Goal: Task Accomplishment & Management: Manage account settings

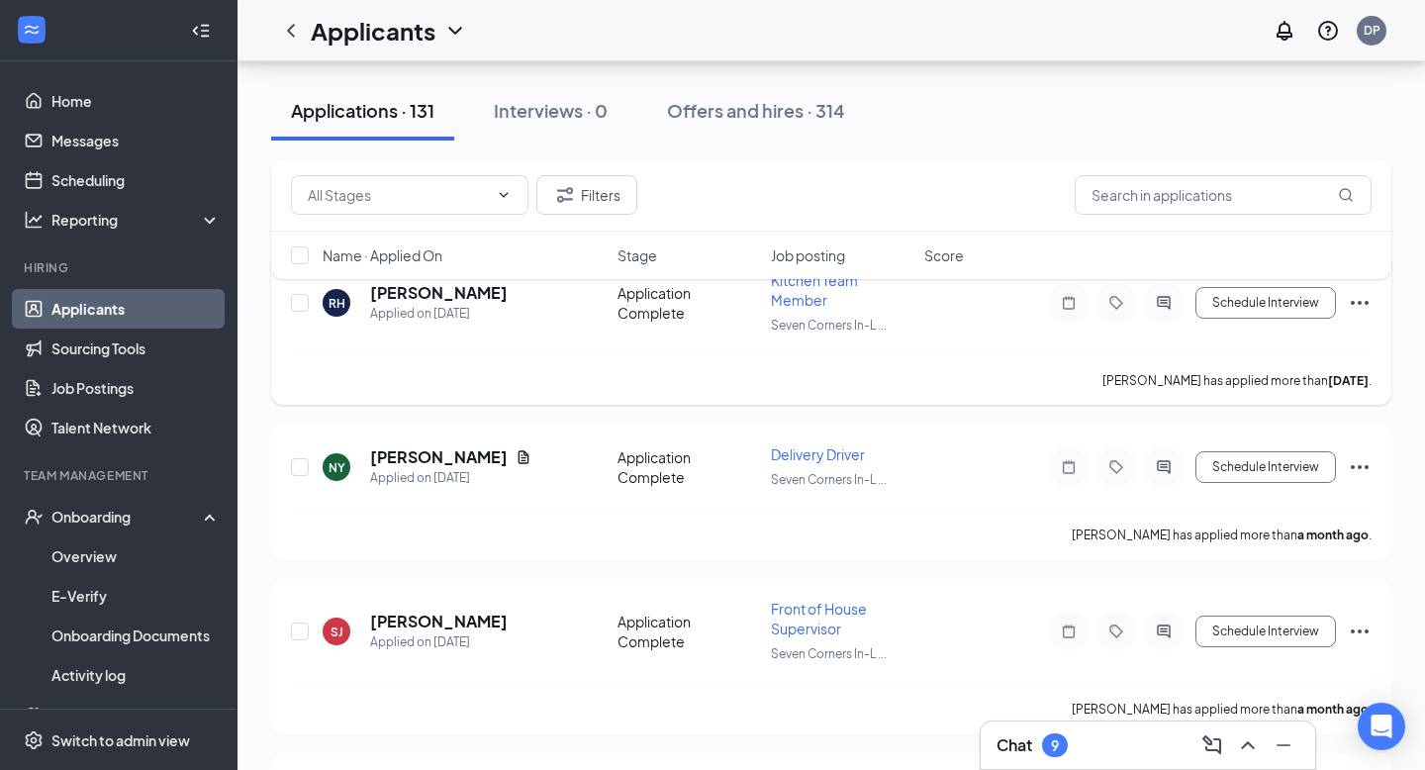
scroll to position [192, 0]
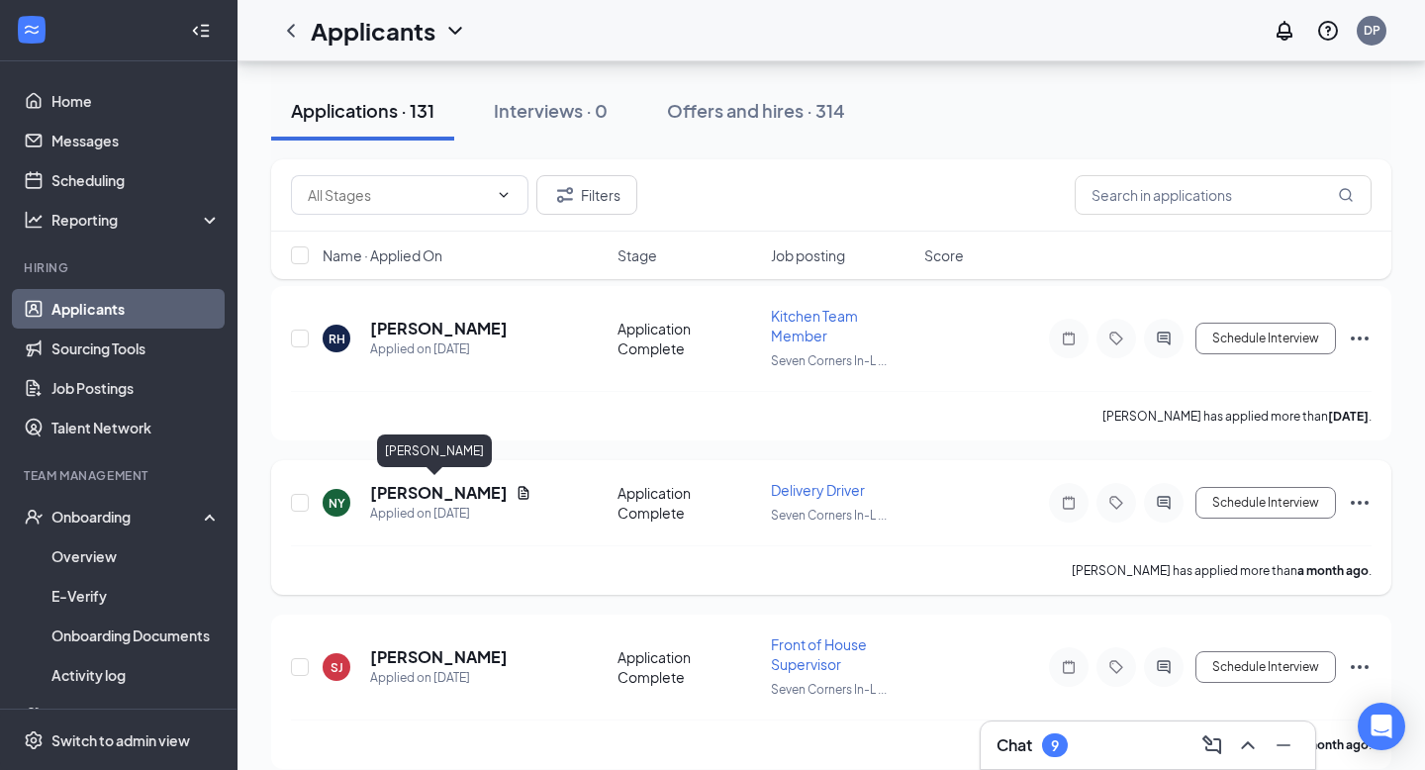
click at [462, 498] on h5 "[PERSON_NAME]" at bounding box center [439, 493] width 138 height 22
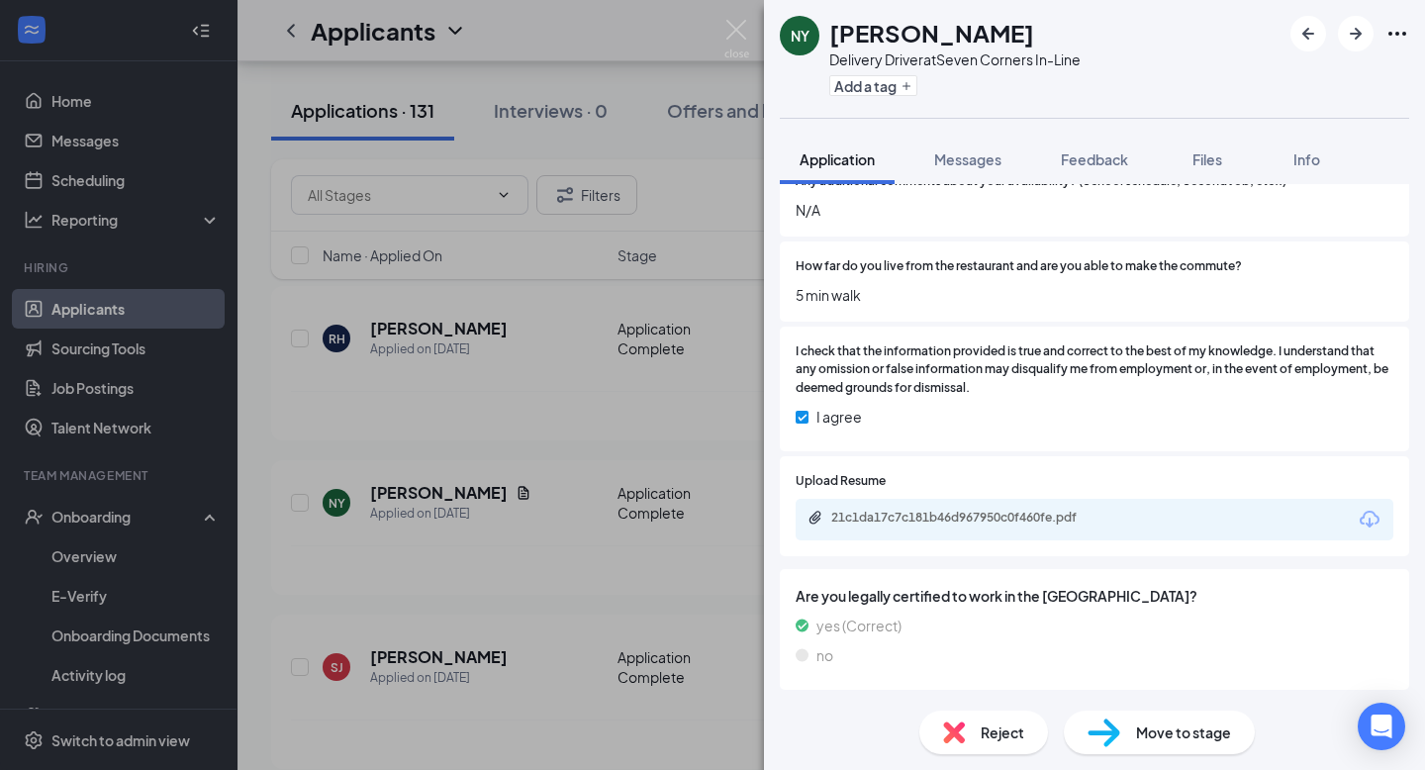
scroll to position [2255, 0]
click at [969, 524] on div "21c1da17c7c181b46d967950c0f460fe.pdf" at bounding box center [969, 519] width 277 height 16
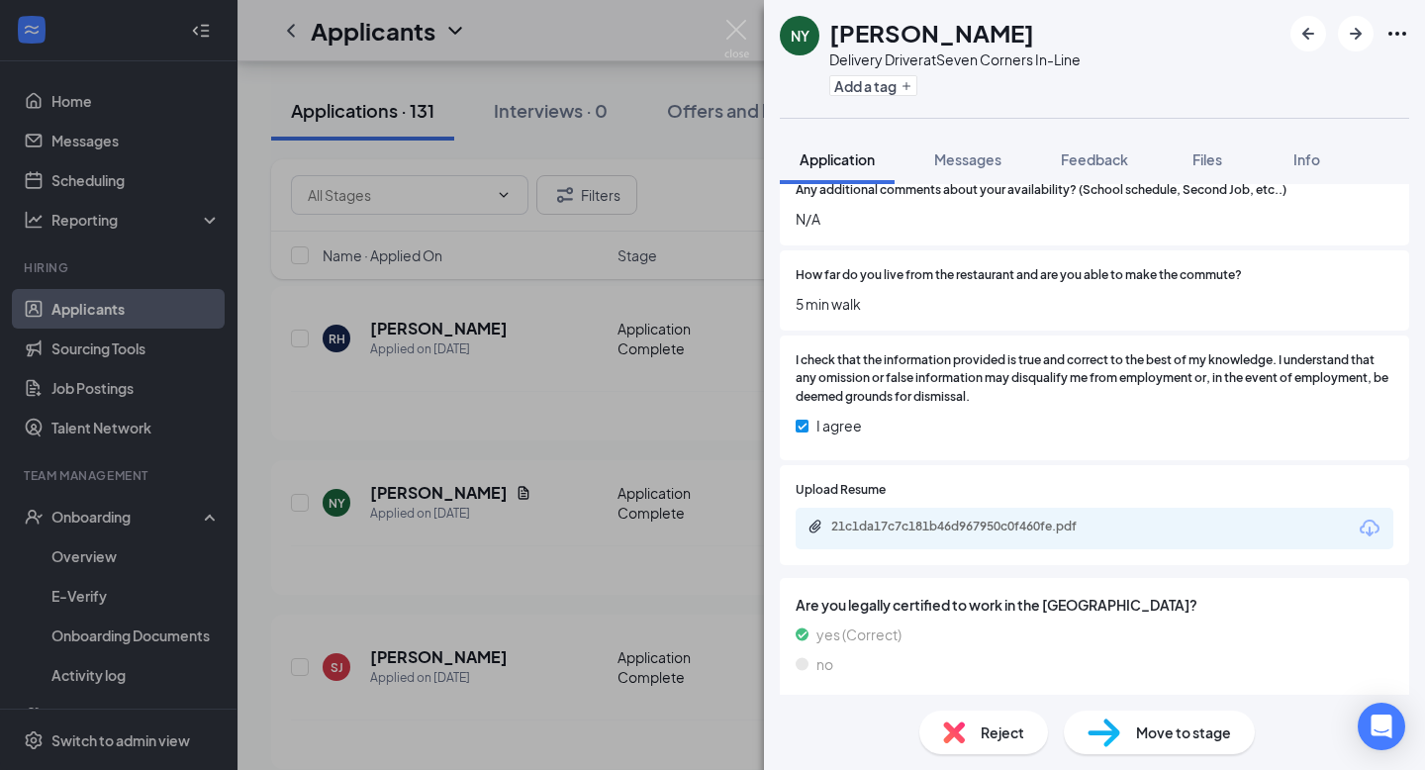
click at [434, 199] on div "NY [PERSON_NAME] Delivery Driver at [GEOGRAPHIC_DATA] In-Line Add a tag Applica…" at bounding box center [712, 385] width 1425 height 770
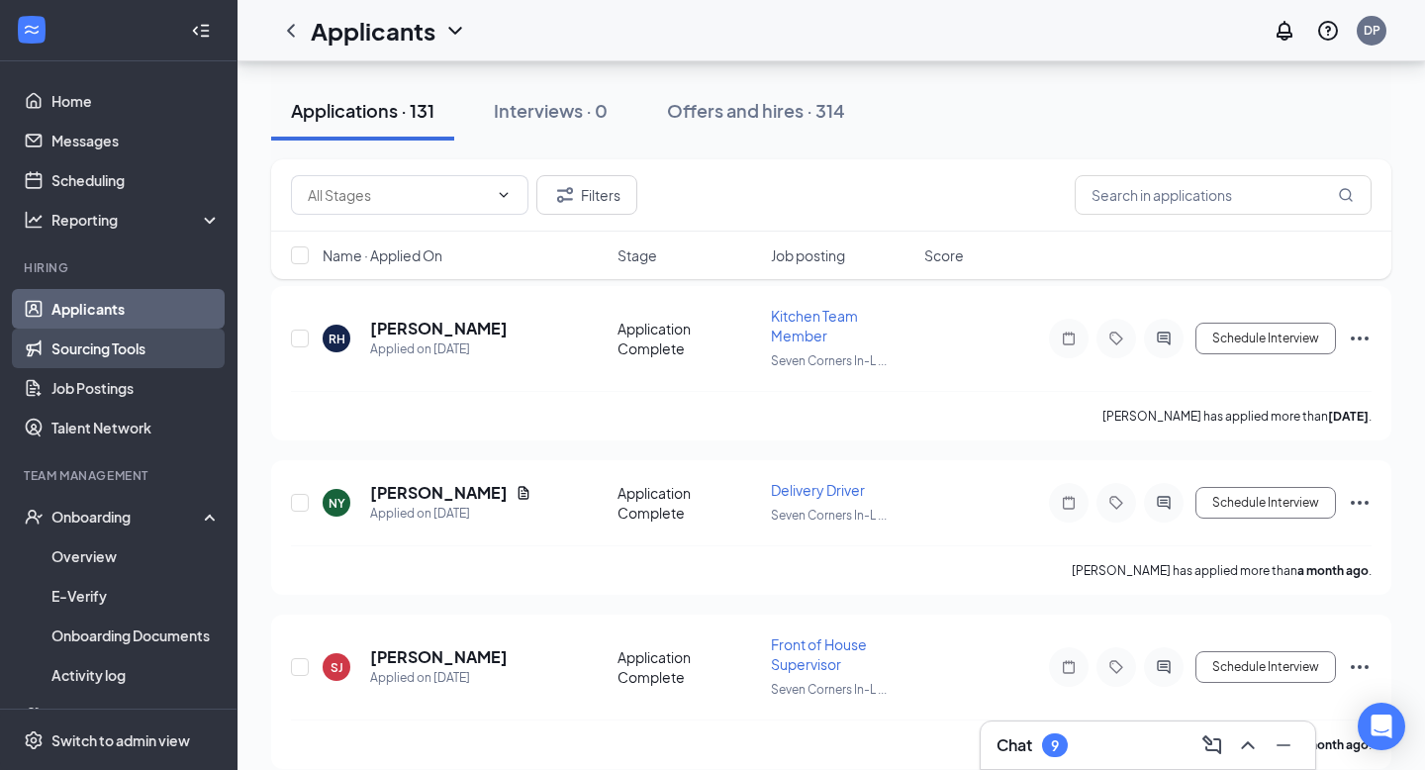
click at [141, 349] on link "Sourcing Tools" at bounding box center [135, 349] width 169 height 40
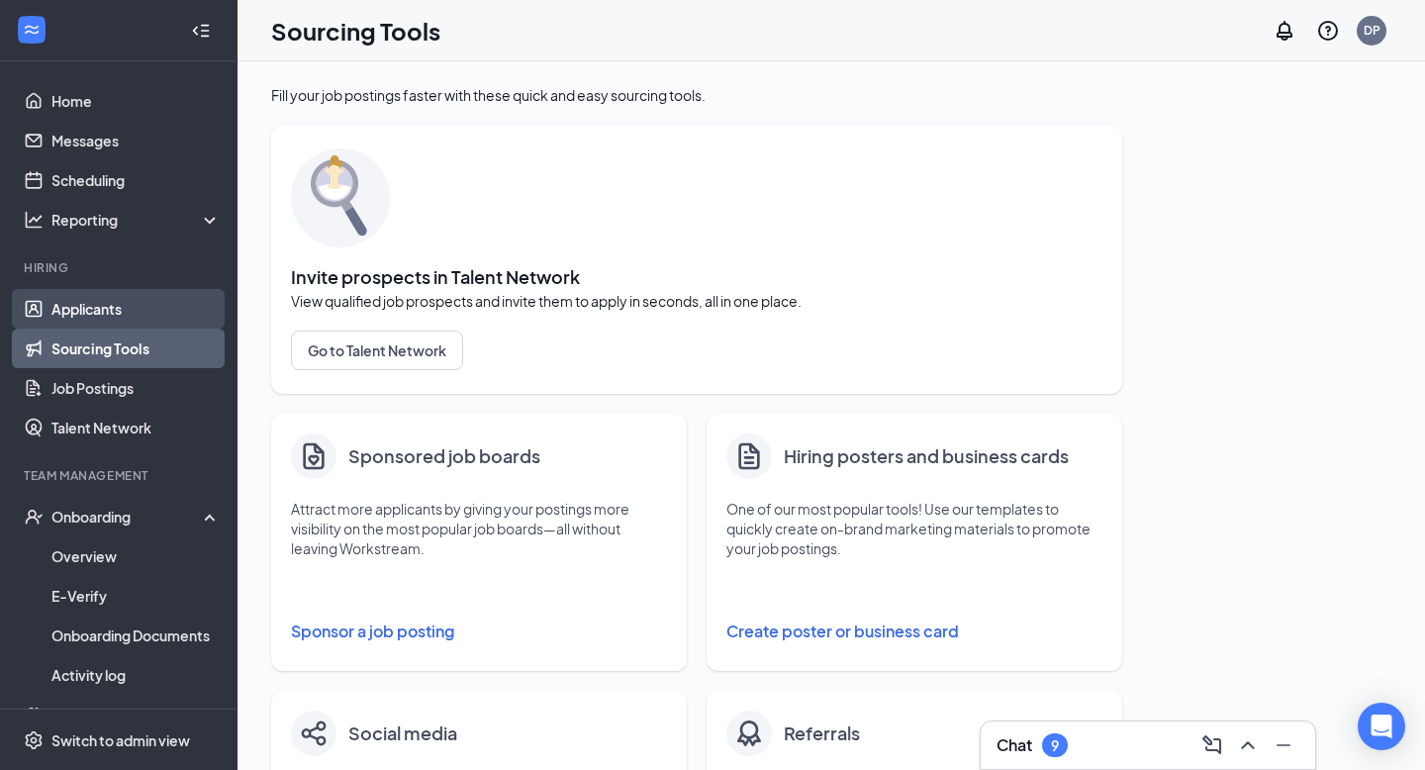
click at [148, 298] on link "Applicants" at bounding box center [135, 309] width 169 height 40
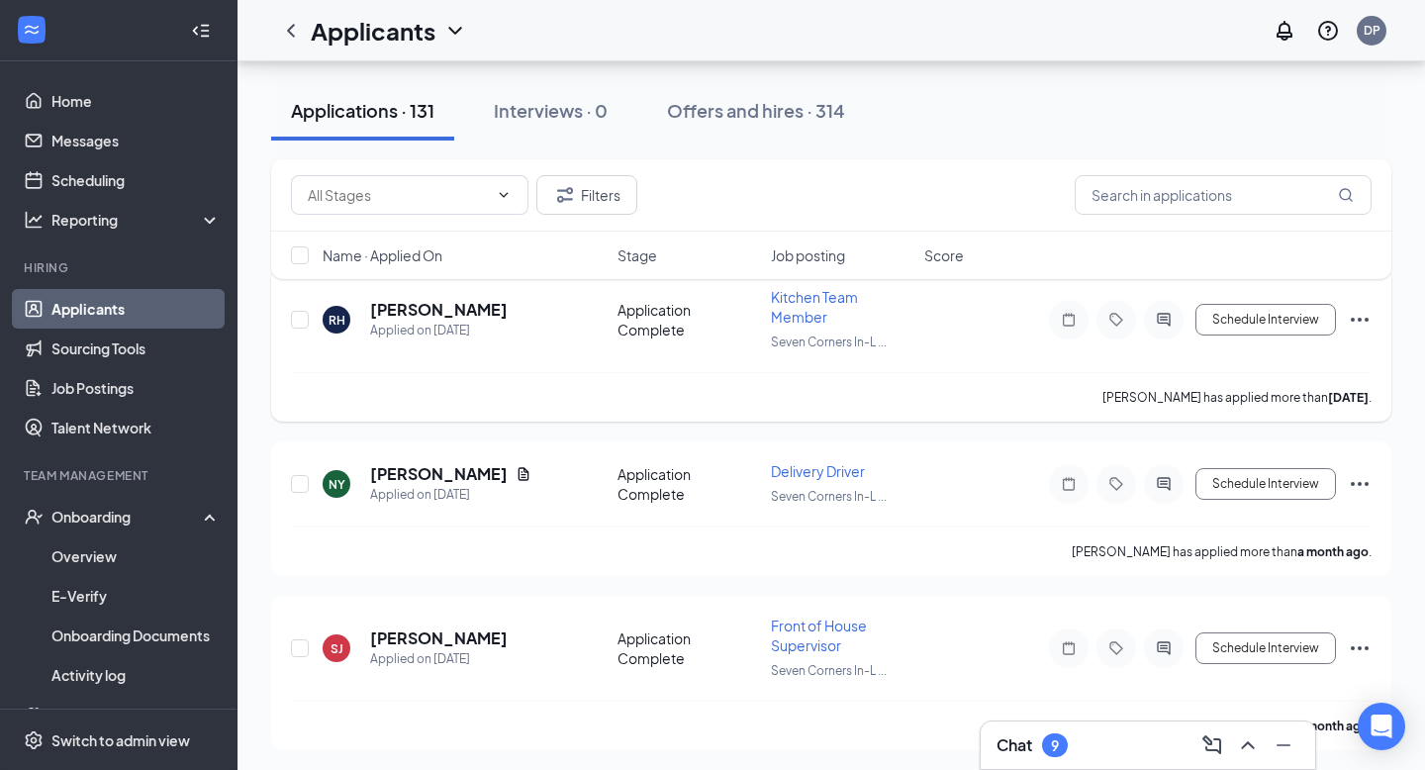
scroll to position [200, 0]
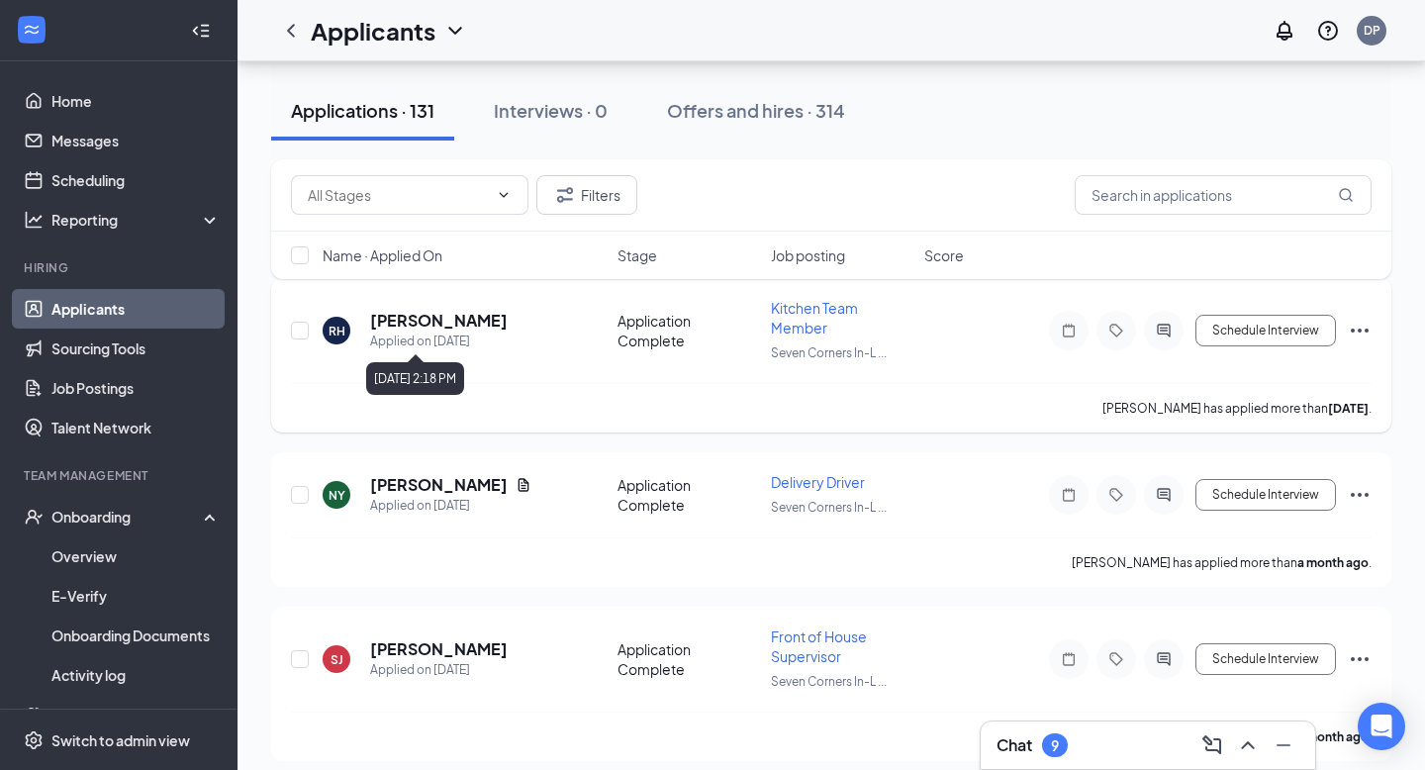
click at [434, 332] on div "Applied on [DATE]" at bounding box center [439, 341] width 138 height 20
click at [118, 331] on link "Sourcing Tools" at bounding box center [135, 349] width 169 height 40
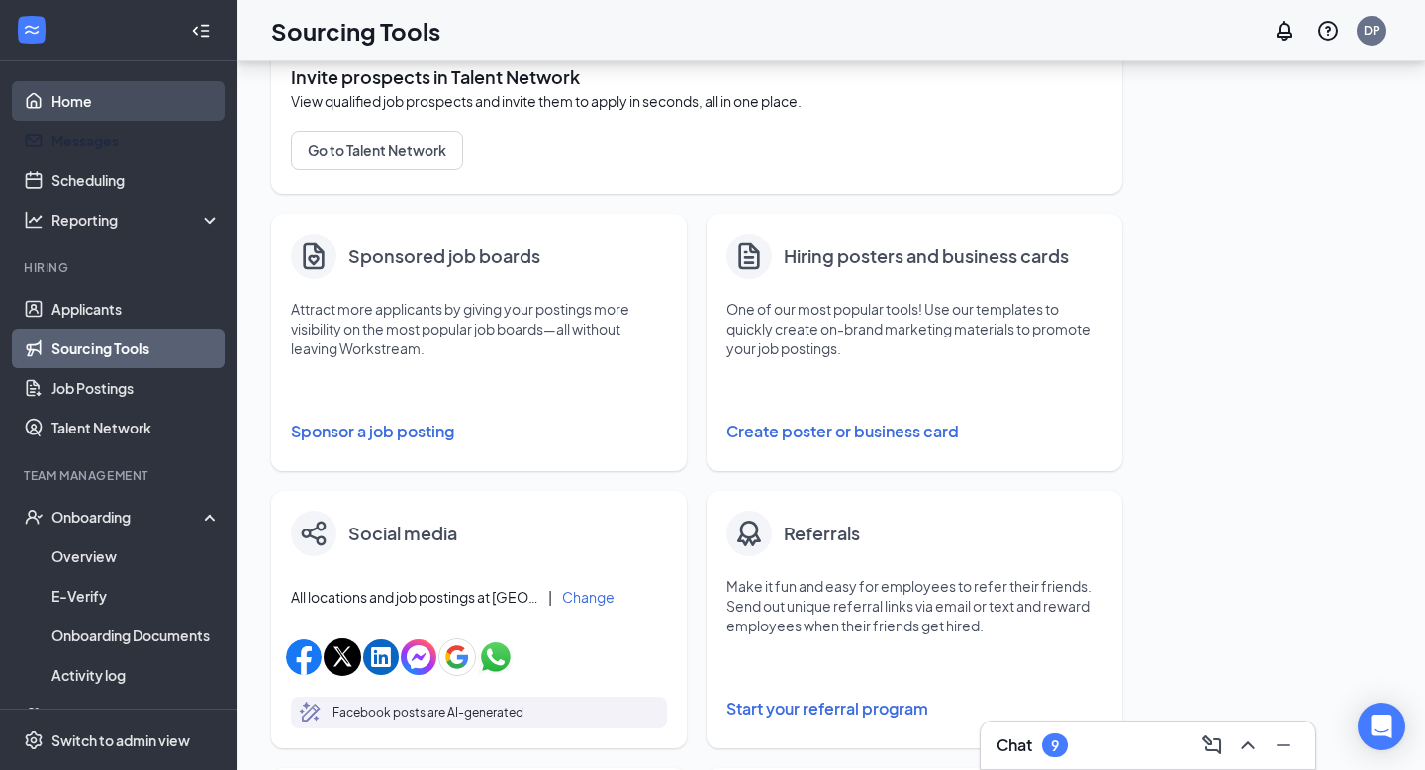
click at [114, 105] on link "Home" at bounding box center [135, 101] width 169 height 40
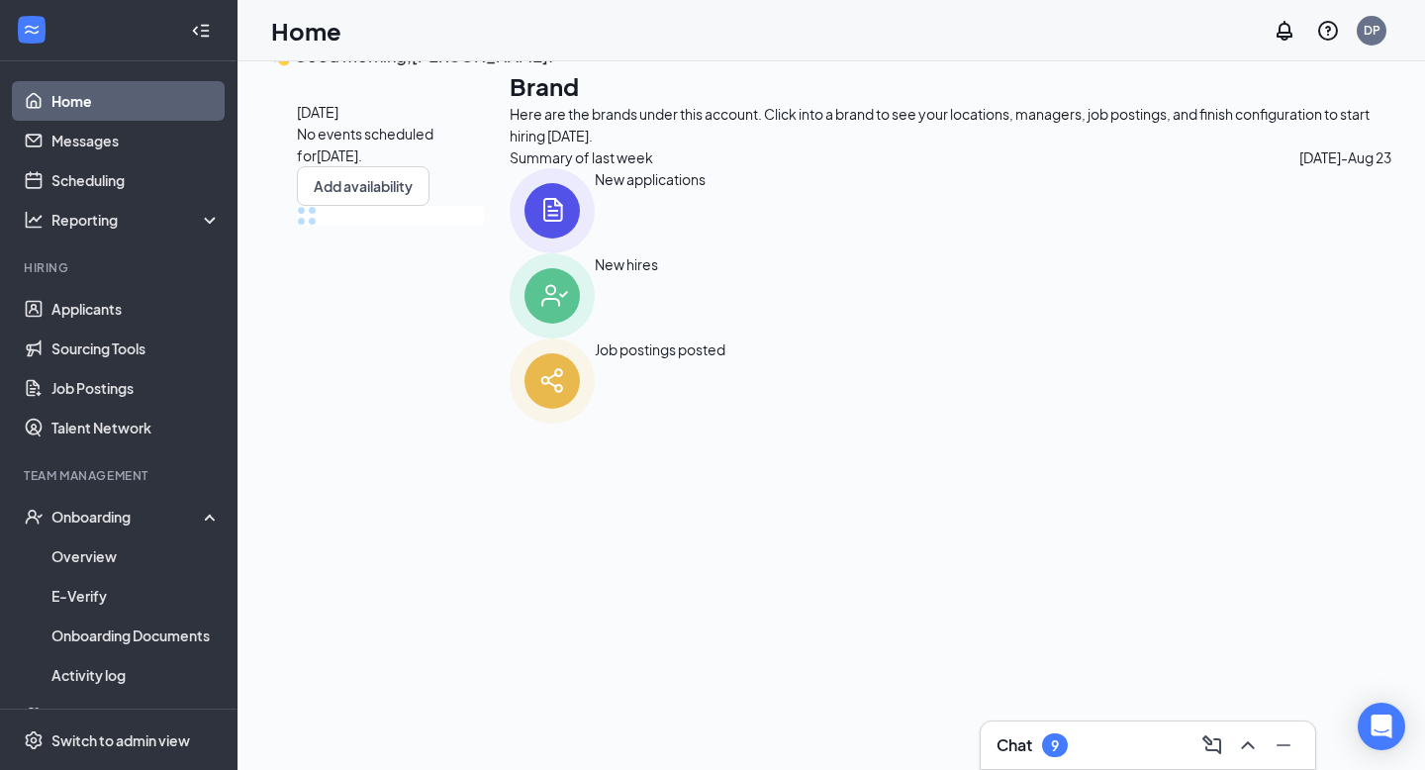
scroll to position [196, 0]
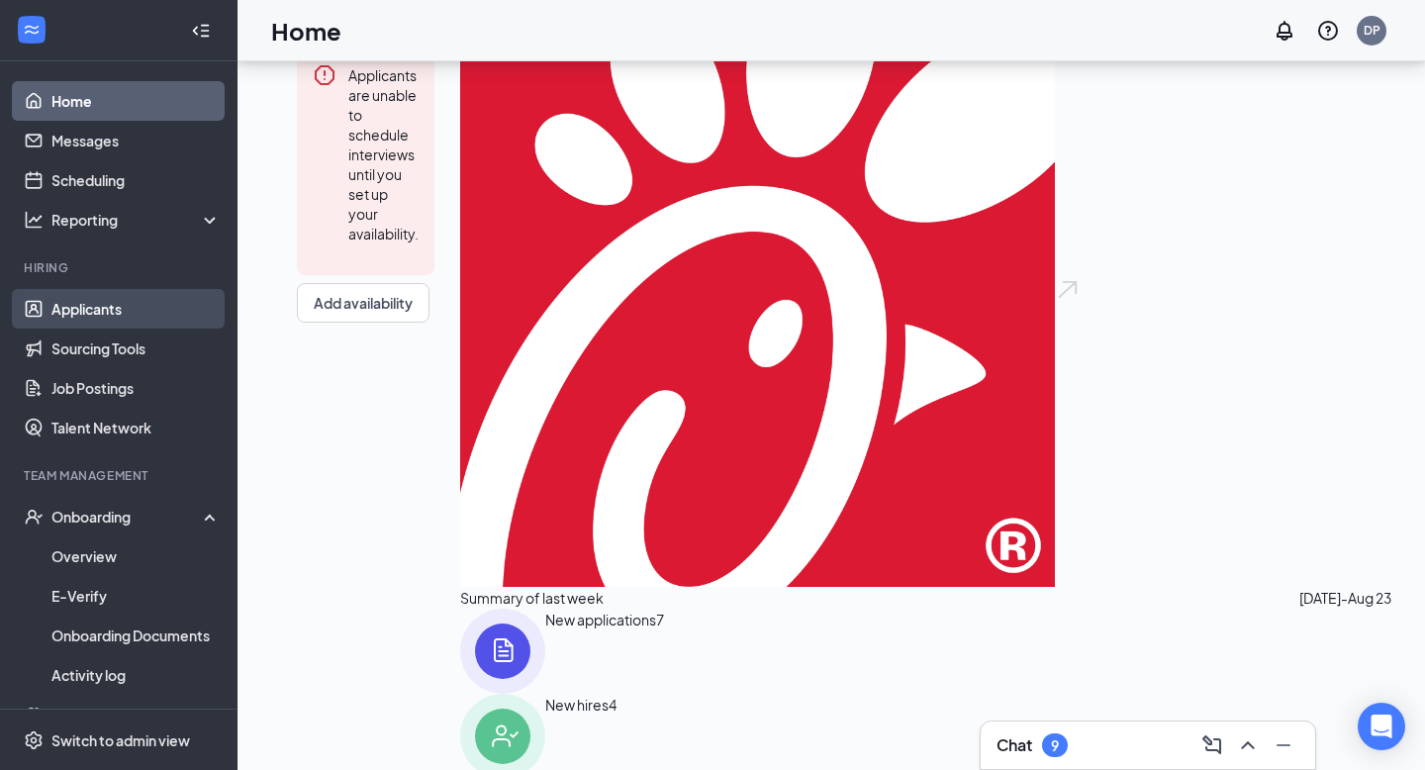
click at [127, 308] on link "Applicants" at bounding box center [135, 309] width 169 height 40
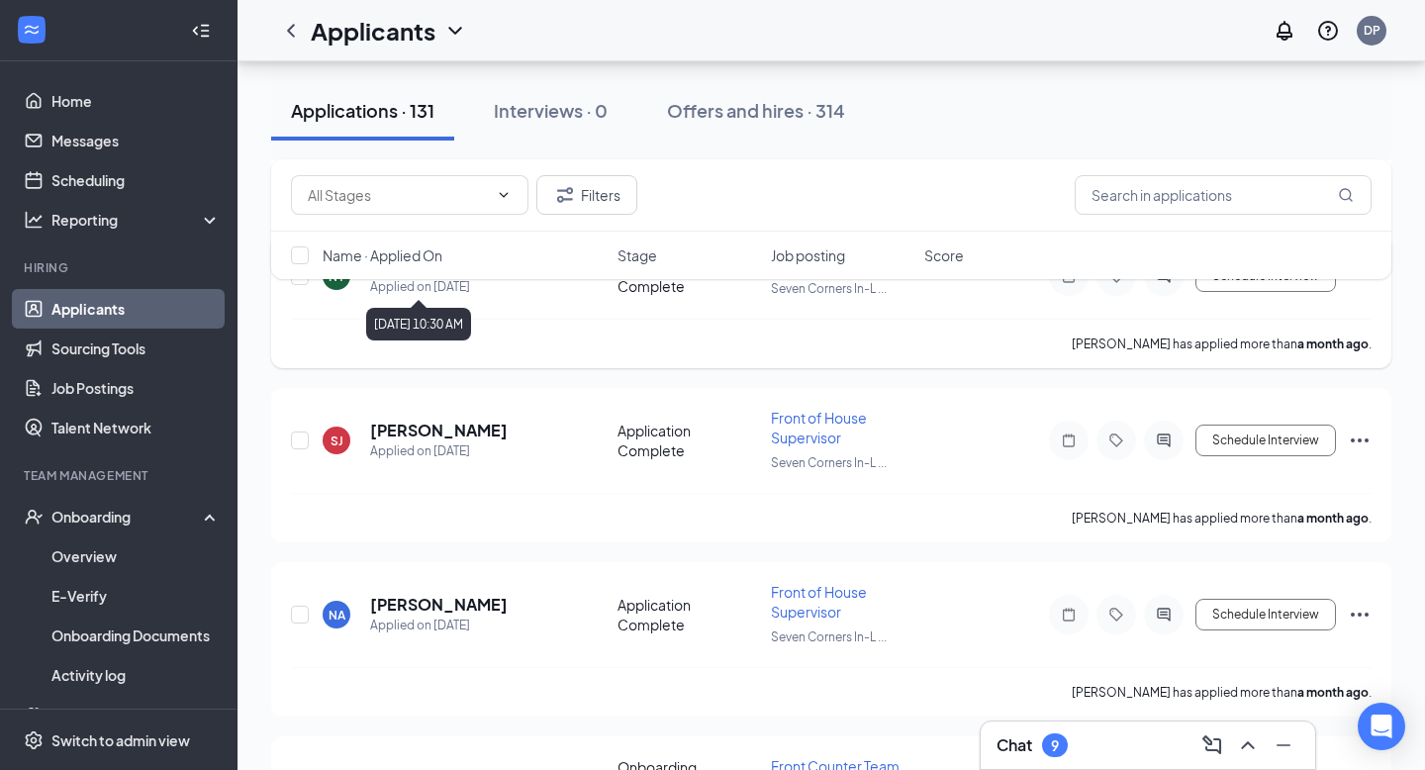
scroll to position [418, 0]
click at [415, 428] on h5 "[PERSON_NAME]" at bounding box center [439, 432] width 138 height 22
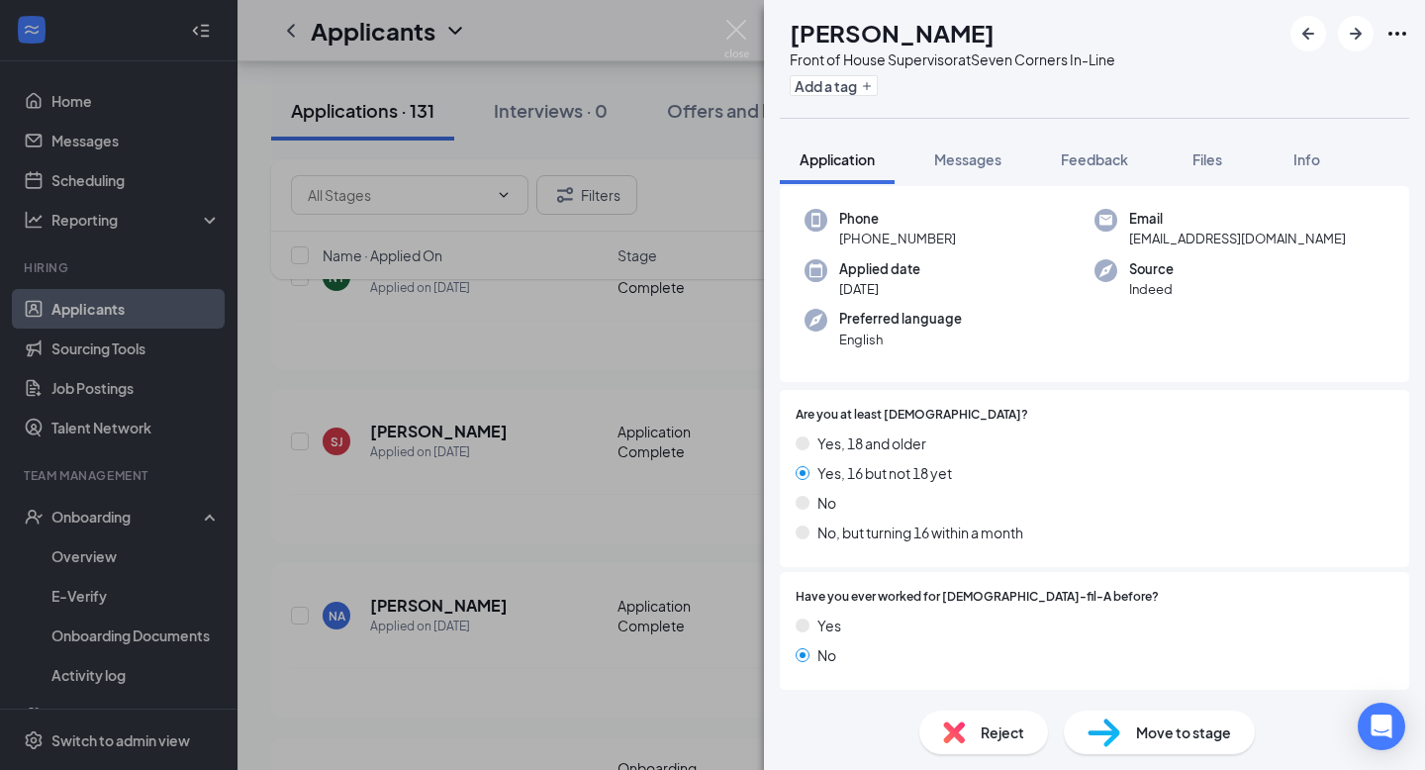
scroll to position [99, 0]
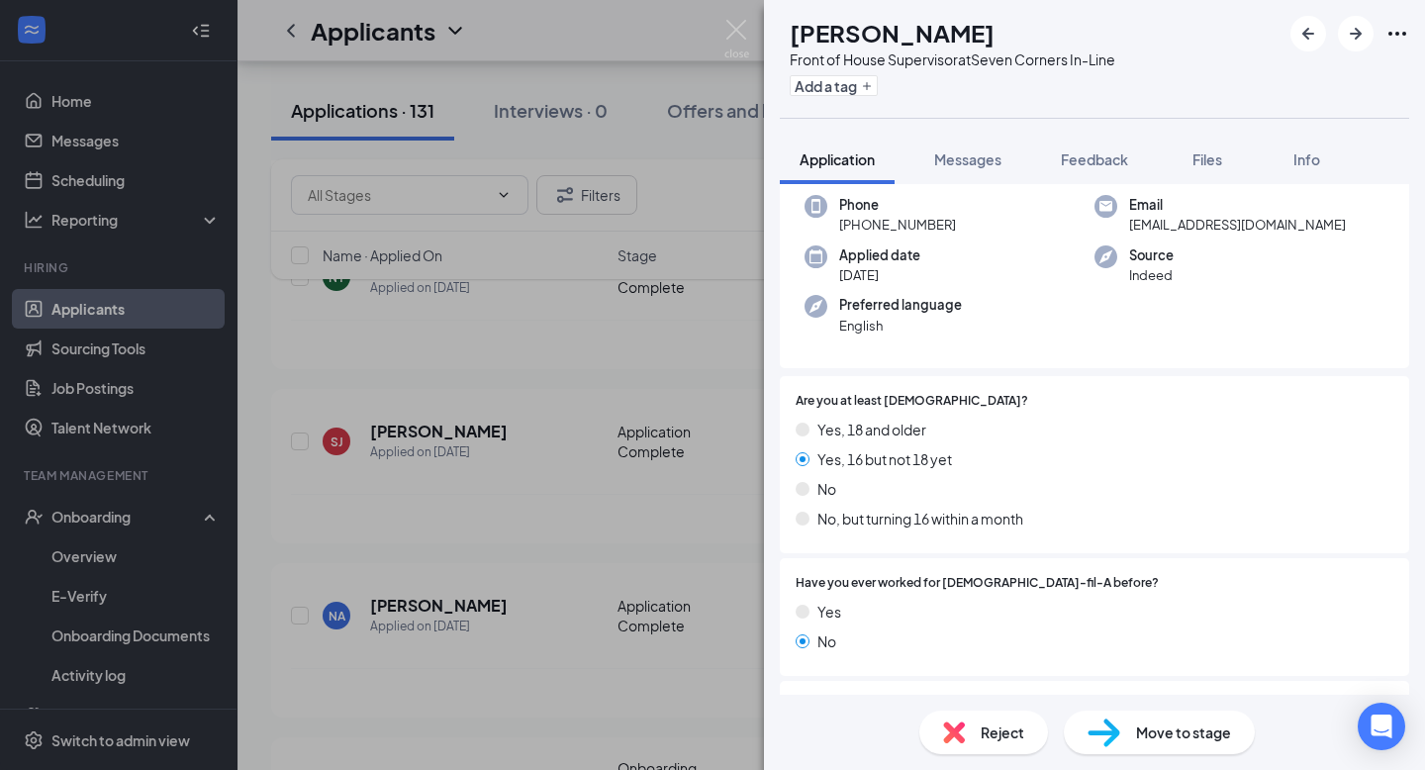
click at [492, 326] on div "SJ [PERSON_NAME] Front of House Supervisor at [GEOGRAPHIC_DATA] In-Line Add a t…" at bounding box center [712, 385] width 1425 height 770
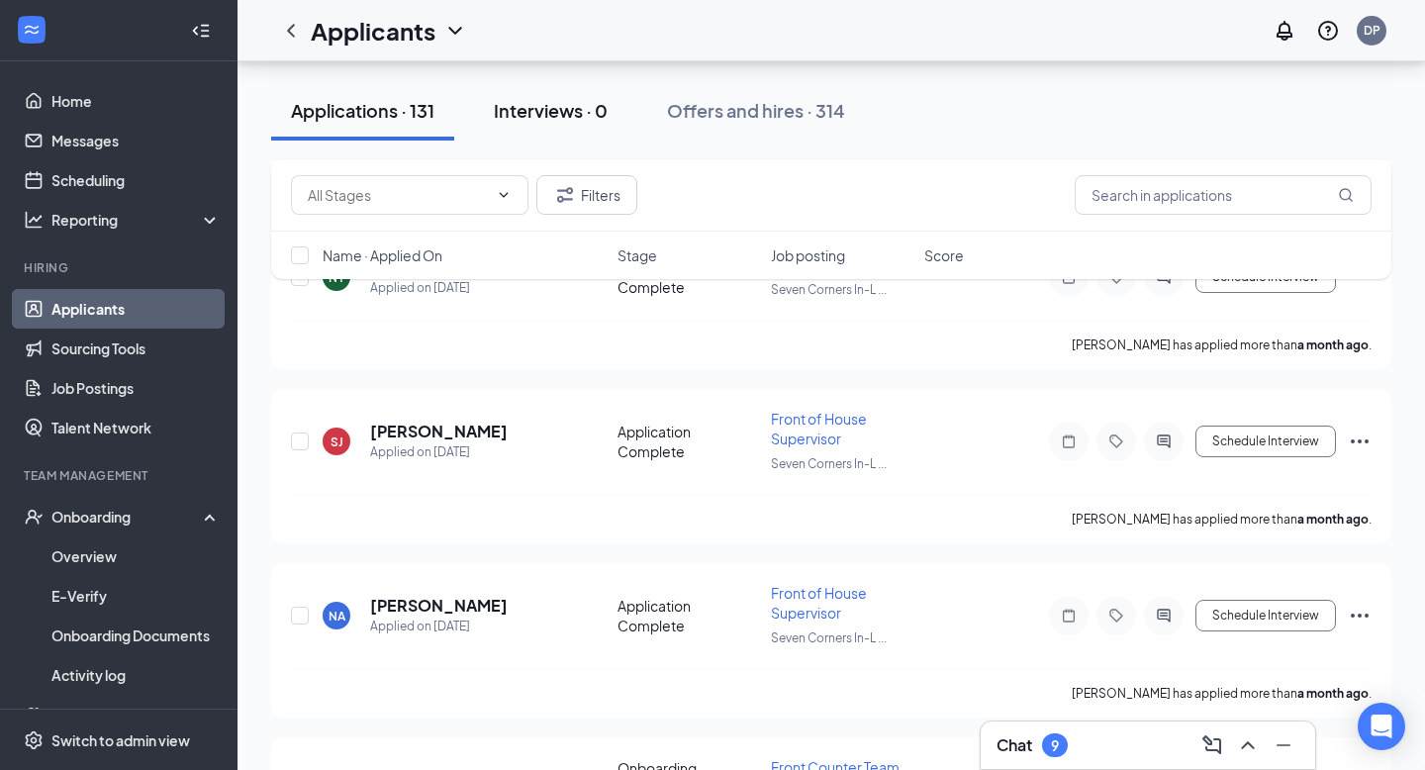
click at [573, 112] on div "Interviews · 0" at bounding box center [551, 110] width 114 height 25
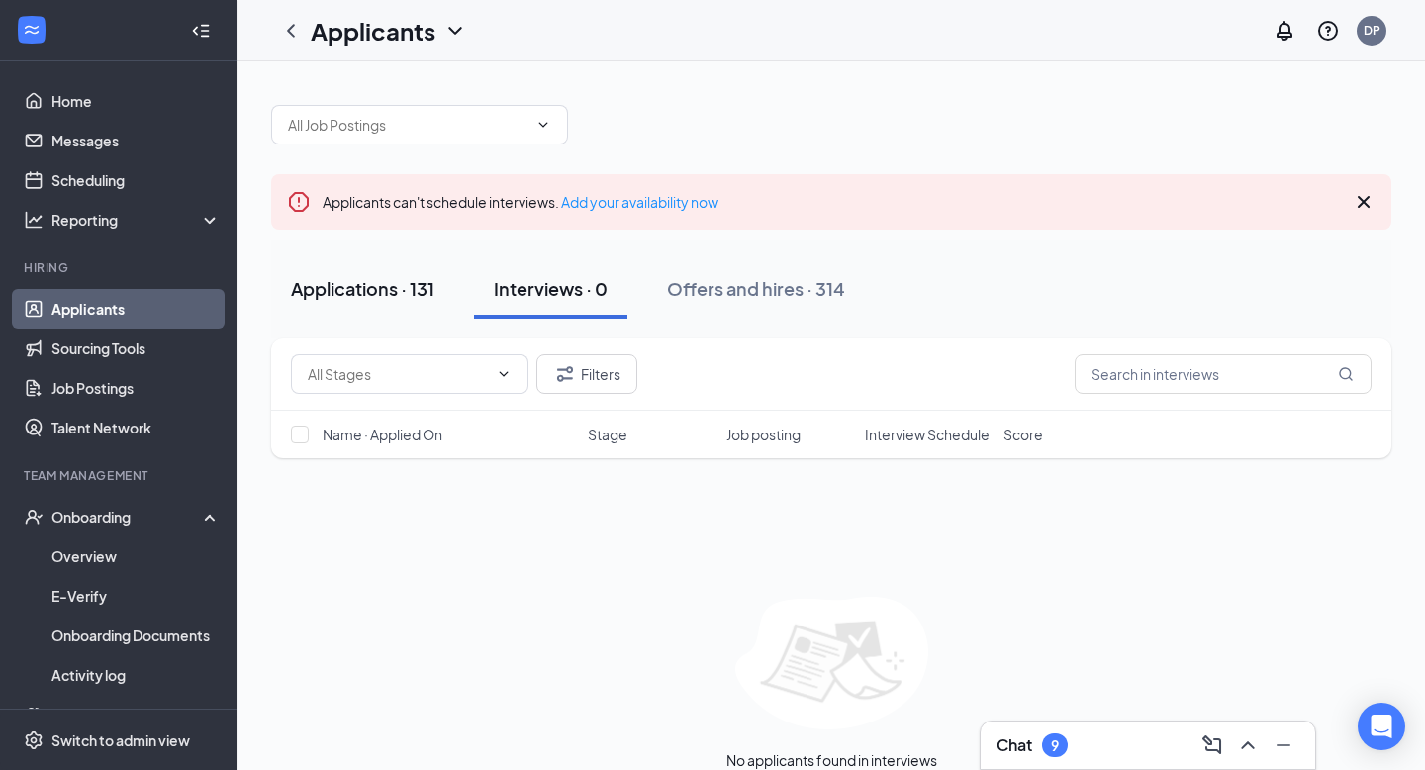
click at [414, 296] on div "Applications · 131" at bounding box center [362, 288] width 143 height 25
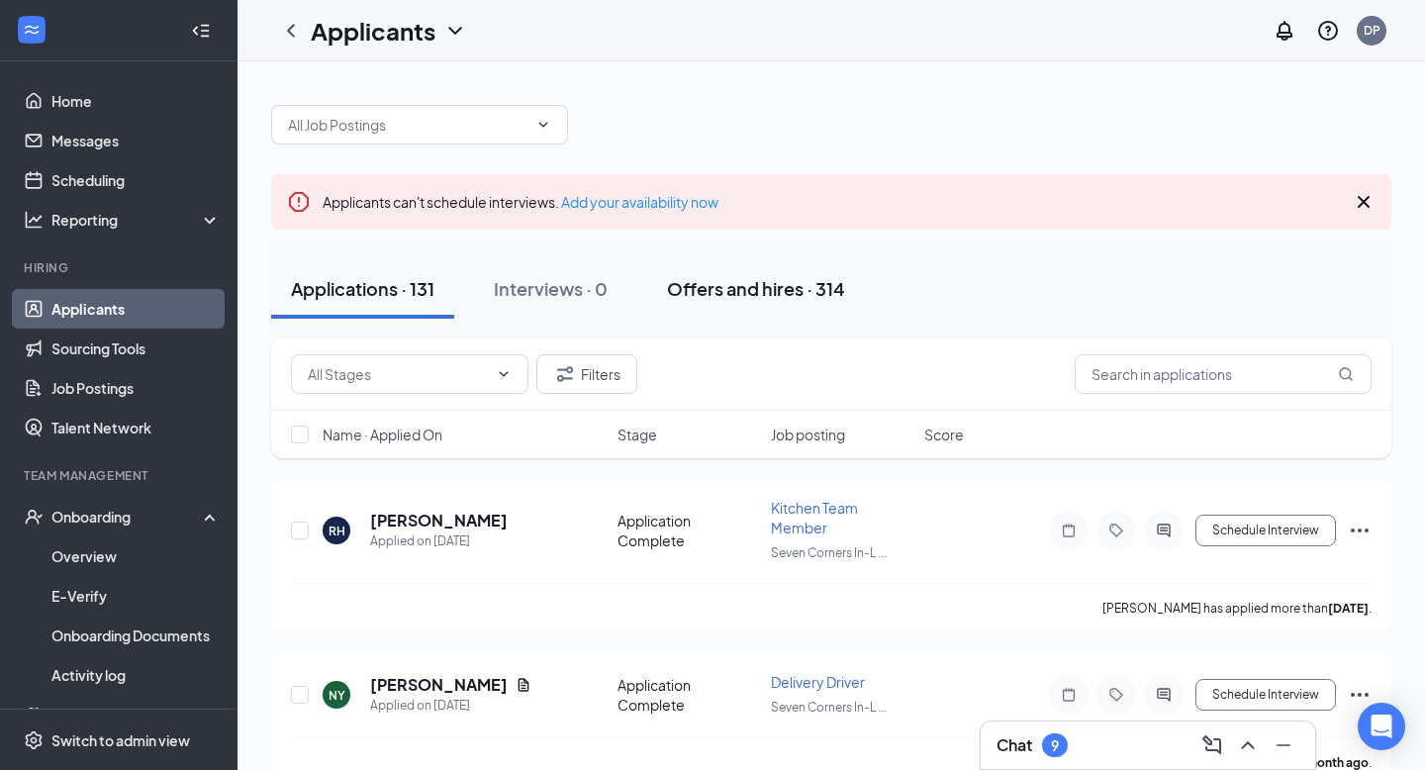
click at [761, 300] on div "Offers and hires · 314" at bounding box center [756, 288] width 178 height 25
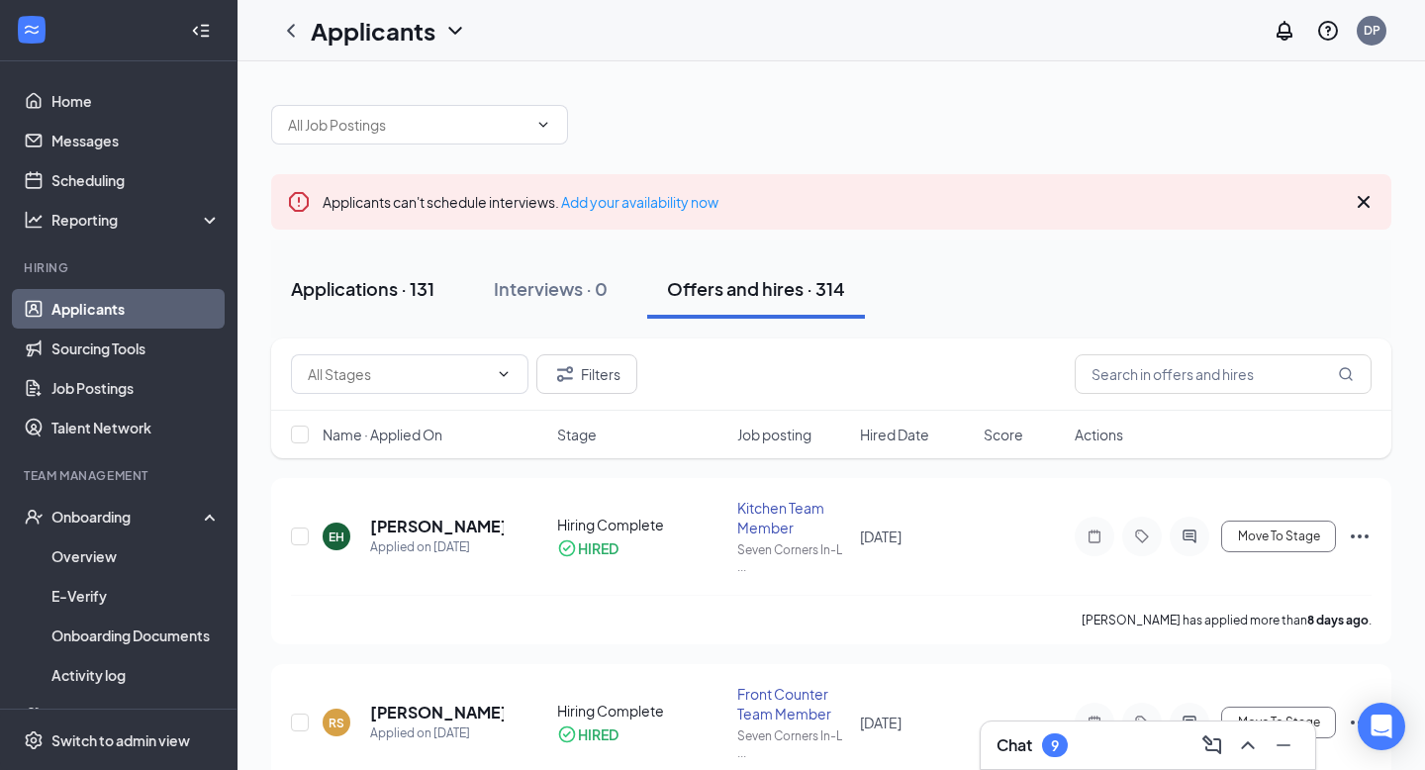
click at [353, 292] on div "Applications · 131" at bounding box center [362, 288] width 143 height 25
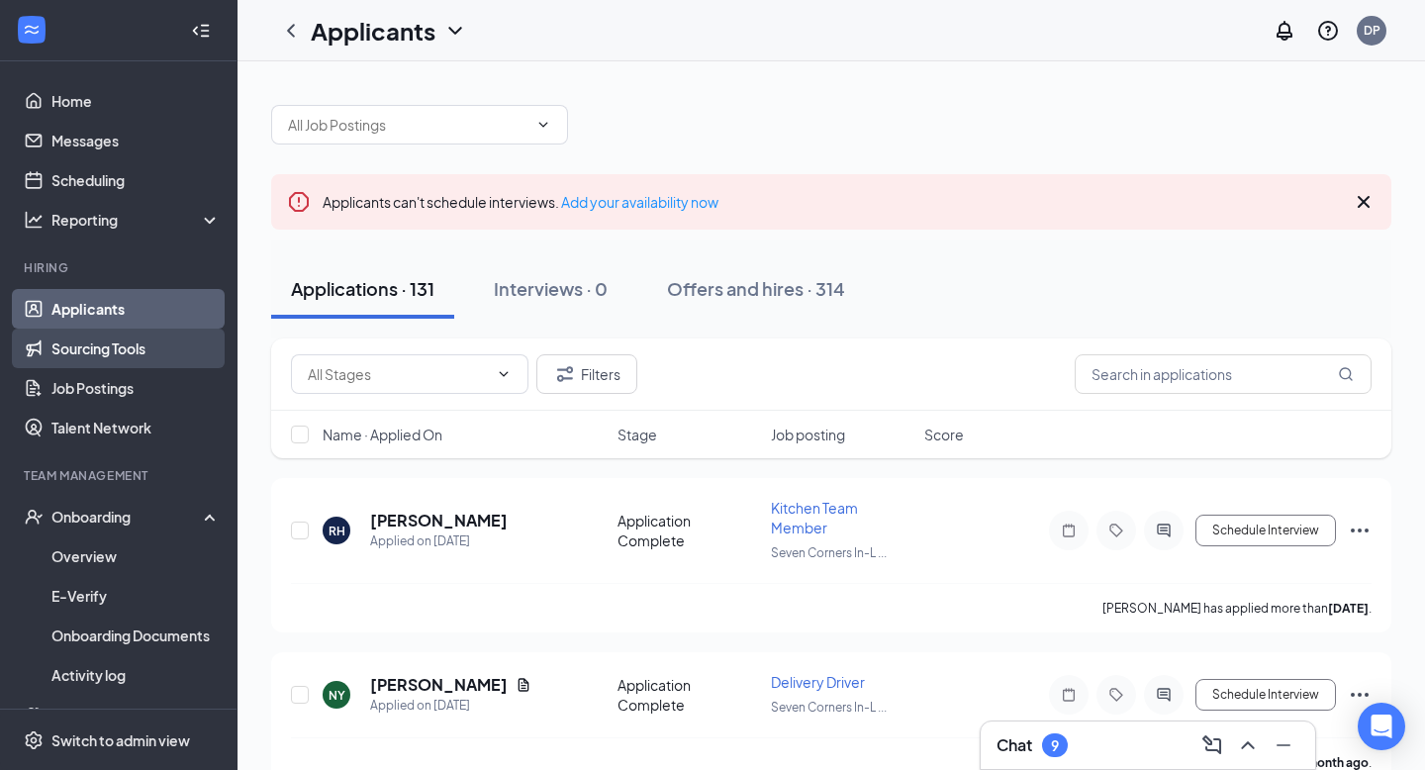
click at [127, 339] on link "Sourcing Tools" at bounding box center [135, 349] width 169 height 40
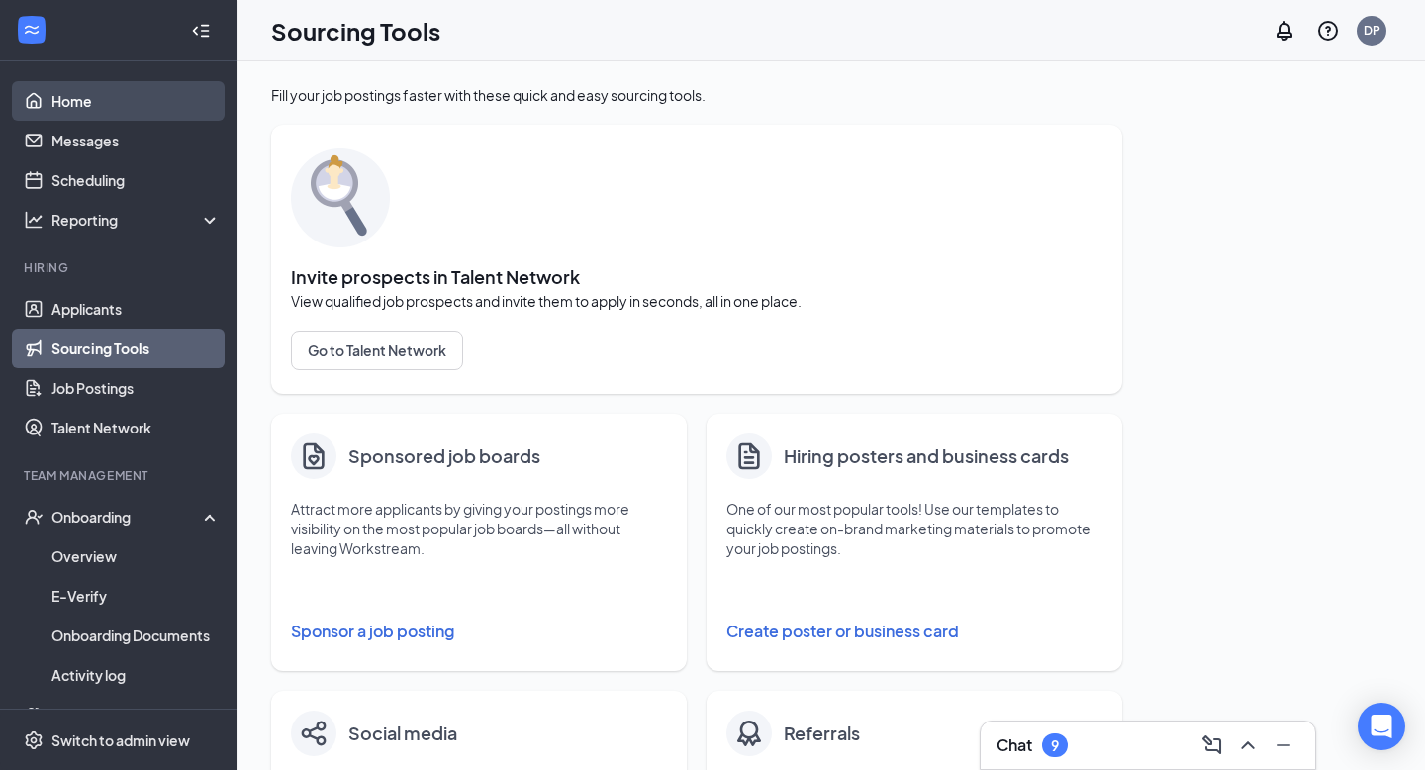
click at [78, 89] on link "Home" at bounding box center [135, 101] width 169 height 40
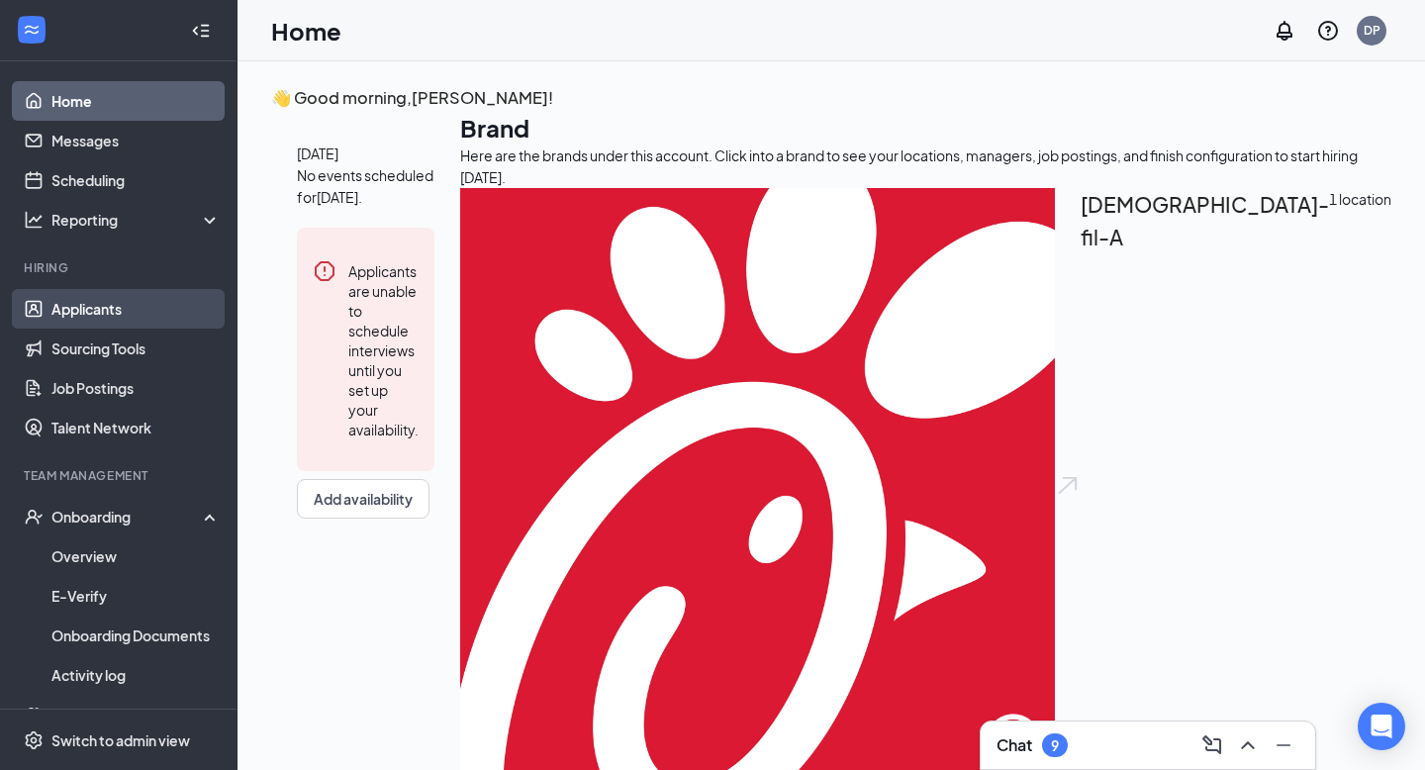
click at [145, 302] on link "Applicants" at bounding box center [135, 309] width 169 height 40
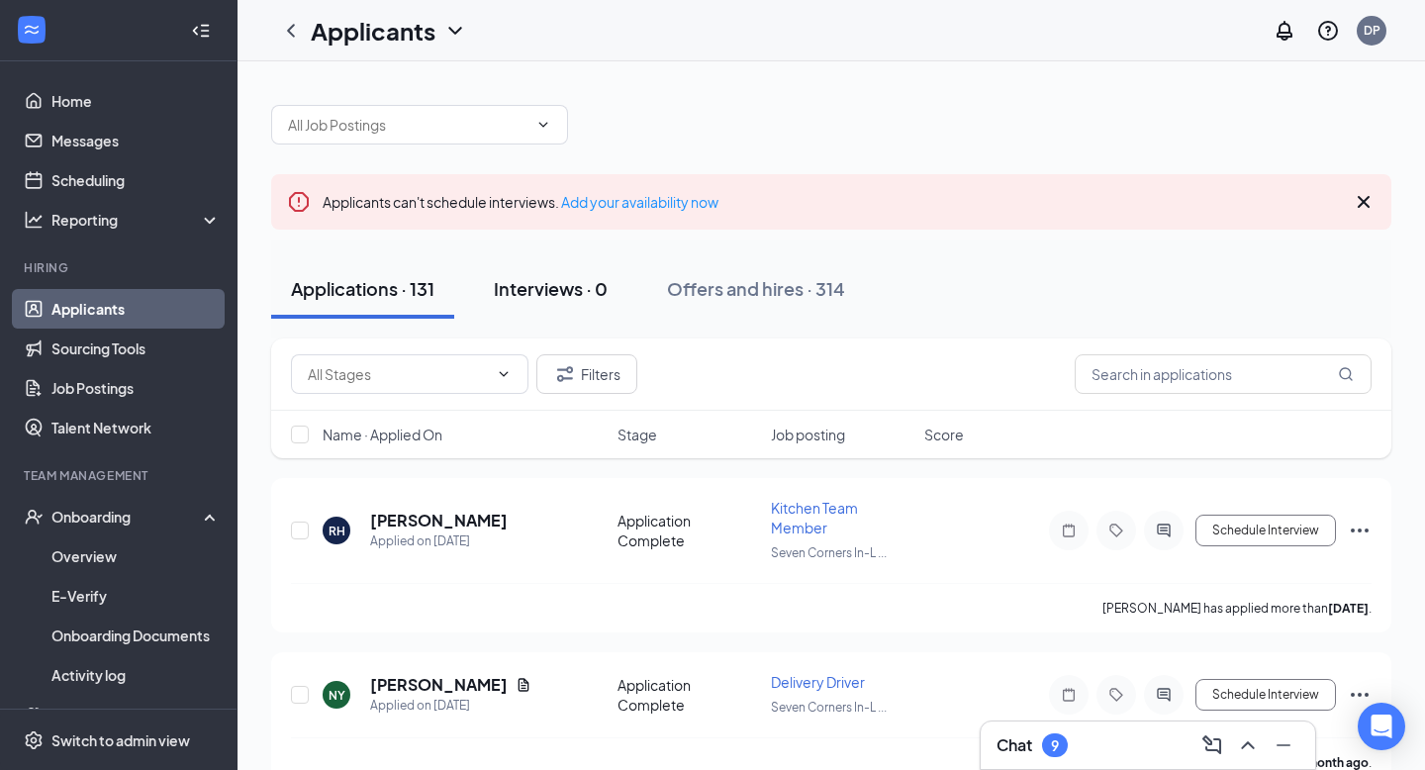
click at [566, 292] on div "Interviews · 0" at bounding box center [551, 288] width 114 height 25
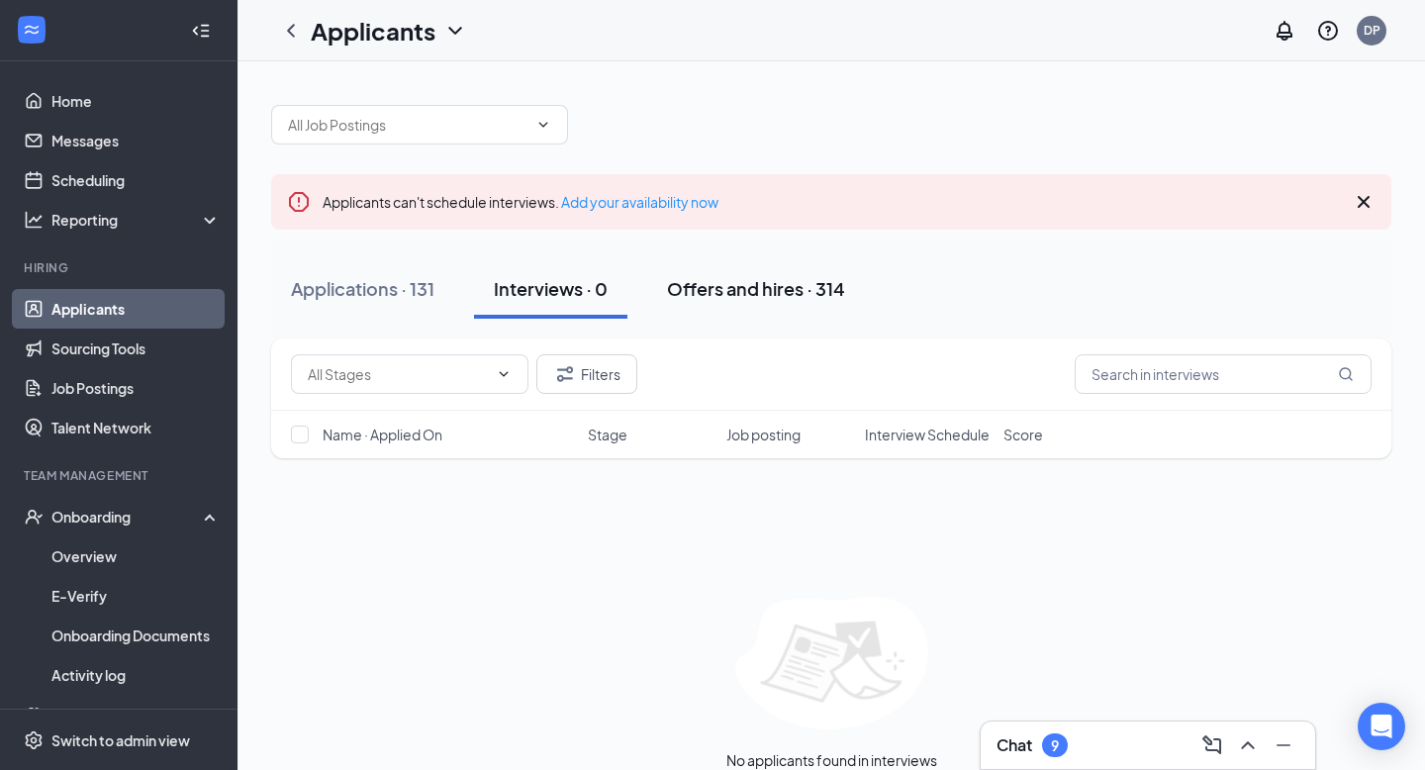
click at [774, 297] on div "Offers and hires · 314" at bounding box center [756, 288] width 178 height 25
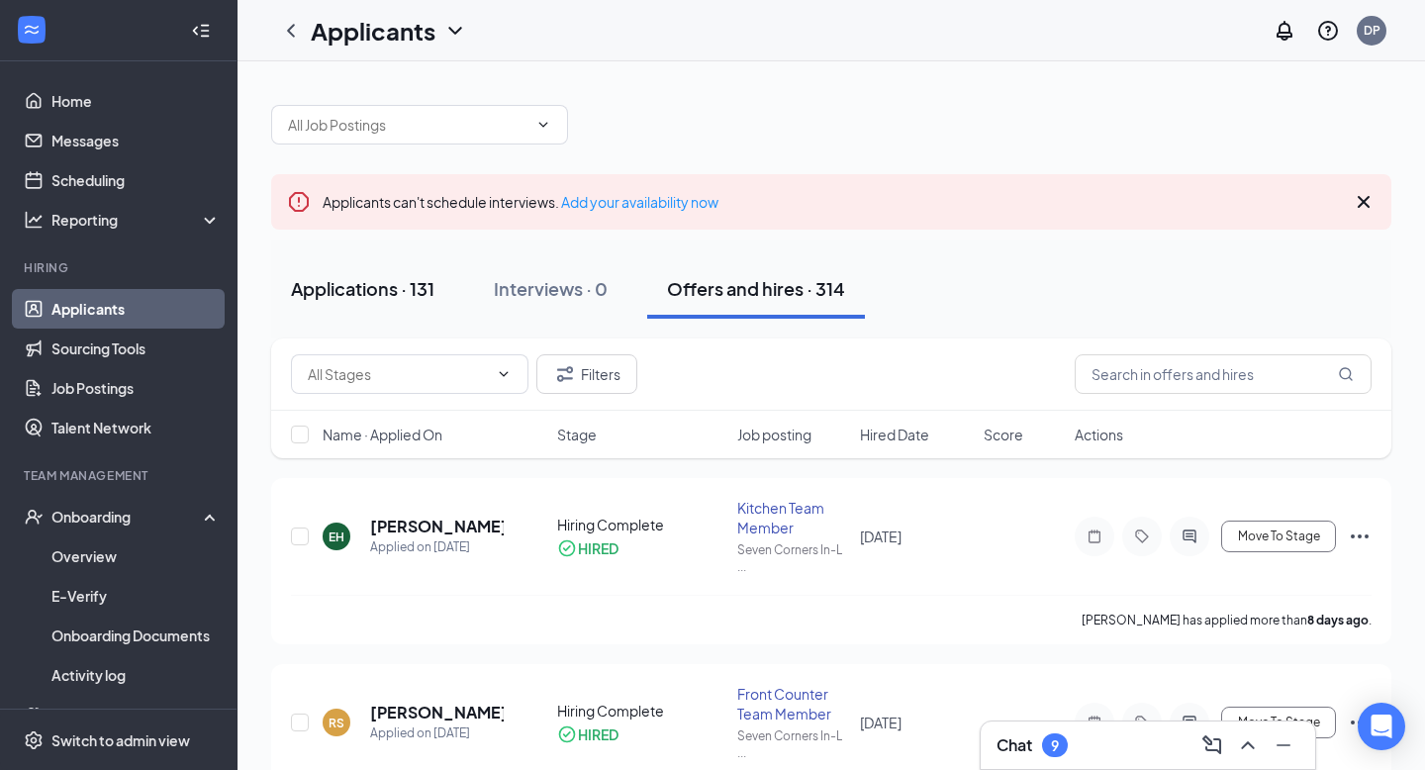
click at [366, 283] on div "Applications · 131" at bounding box center [362, 288] width 143 height 25
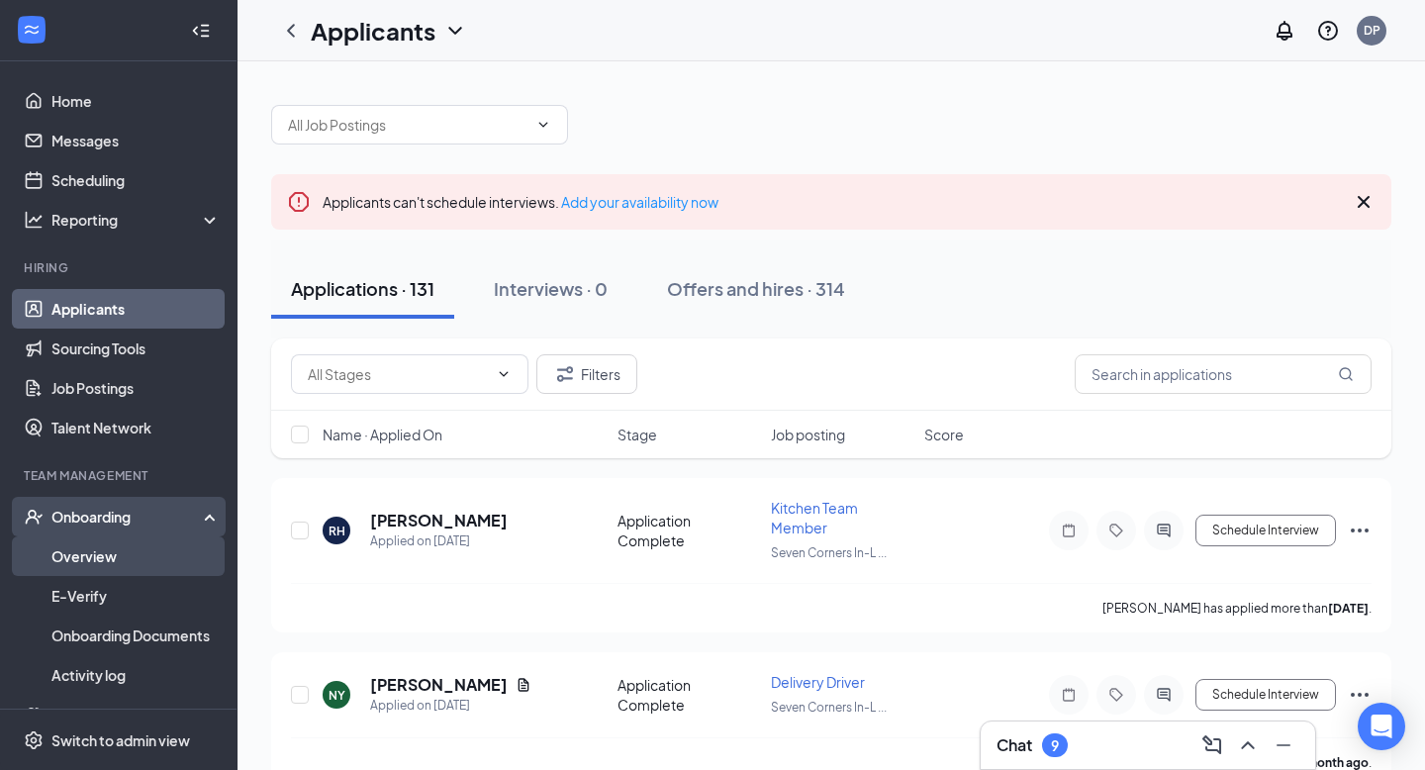
click at [121, 536] on link "Overview" at bounding box center [135, 556] width 169 height 40
